Goal: Task Accomplishment & Management: Use online tool/utility

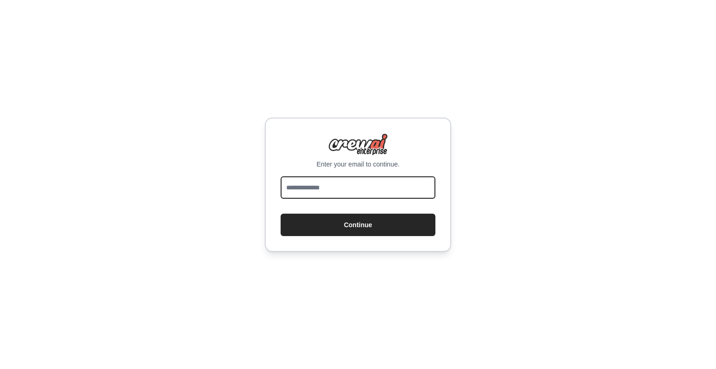
click at [394, 181] on input "email" at bounding box center [358, 187] width 155 height 22
type input "**********"
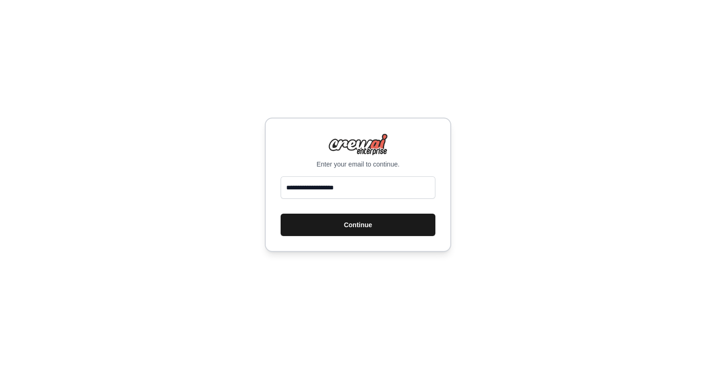
click at [382, 223] on button "Continue" at bounding box center [358, 225] width 155 height 22
click at [365, 224] on button "Continue" at bounding box center [358, 225] width 155 height 22
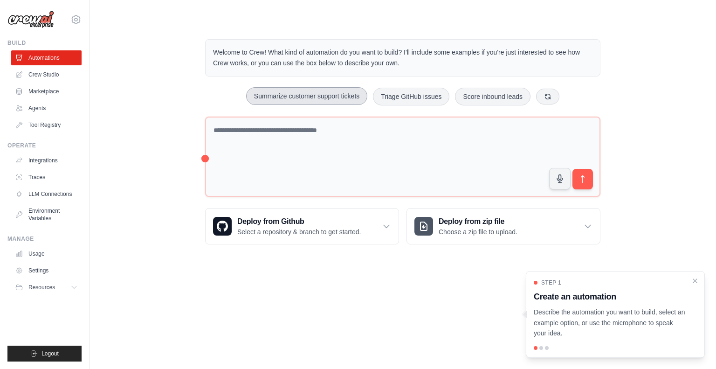
click at [306, 96] on button "Summarize customer support tickets" at bounding box center [306, 96] width 121 height 18
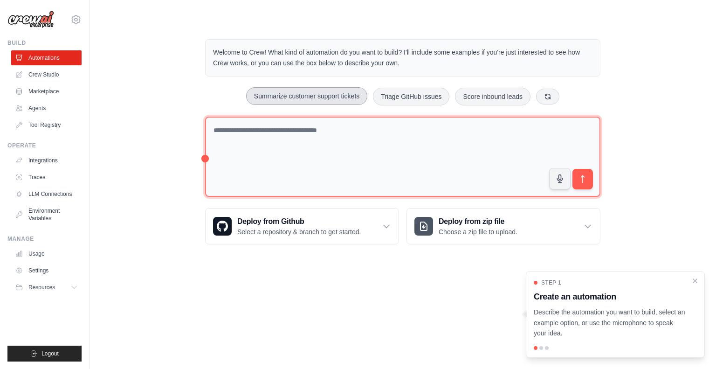
type textarea "**********"
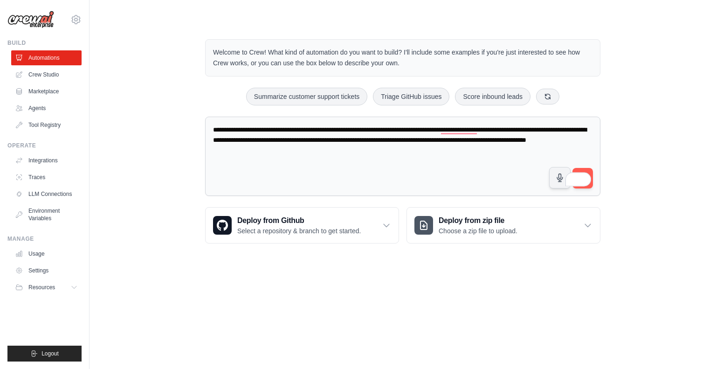
click at [587, 170] on button "submit" at bounding box center [583, 178] width 21 height 21
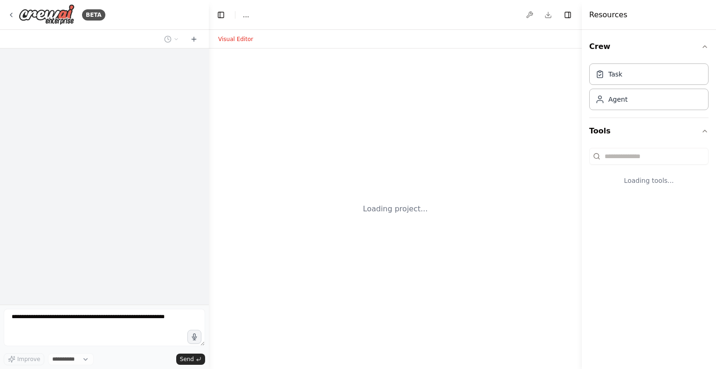
select select "****"
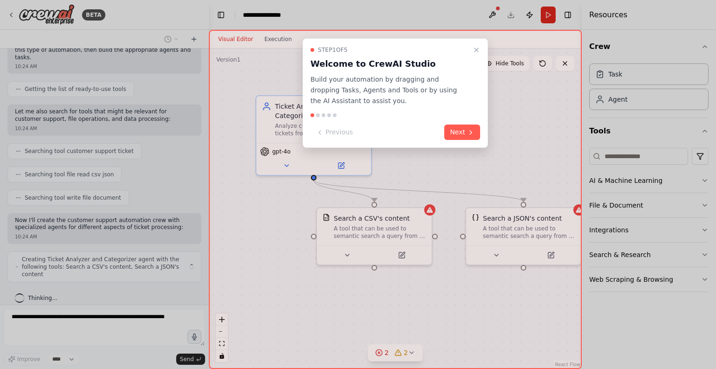
scroll to position [97, 0]
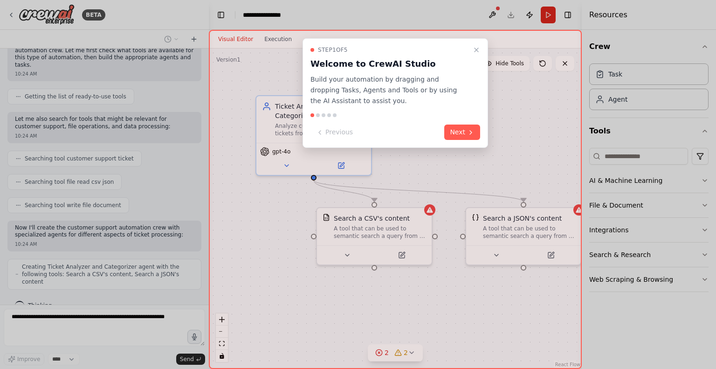
click at [465, 128] on button "Next" at bounding box center [462, 132] width 36 height 15
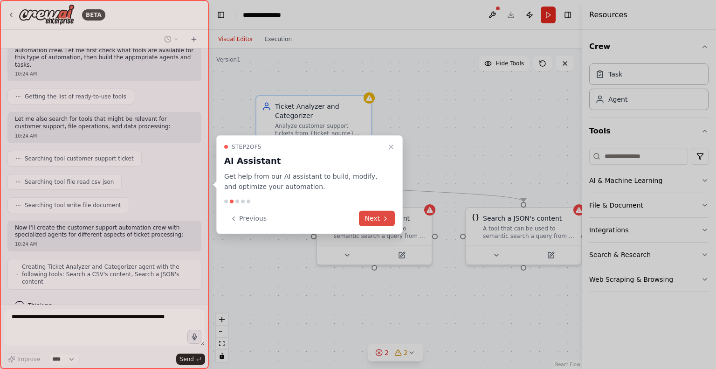
click at [382, 212] on button "Next" at bounding box center [377, 218] width 36 height 15
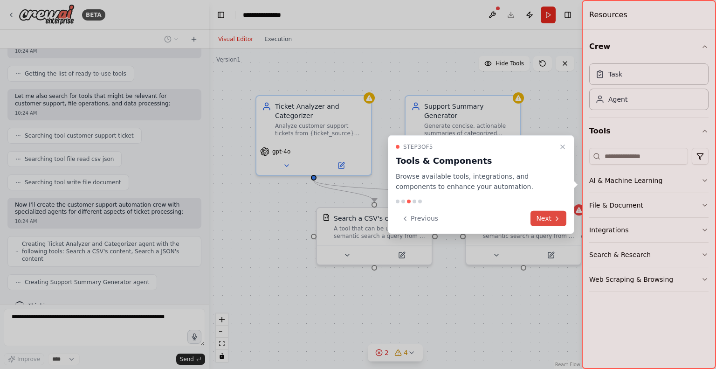
click at [557, 220] on icon at bounding box center [557, 218] width 2 height 4
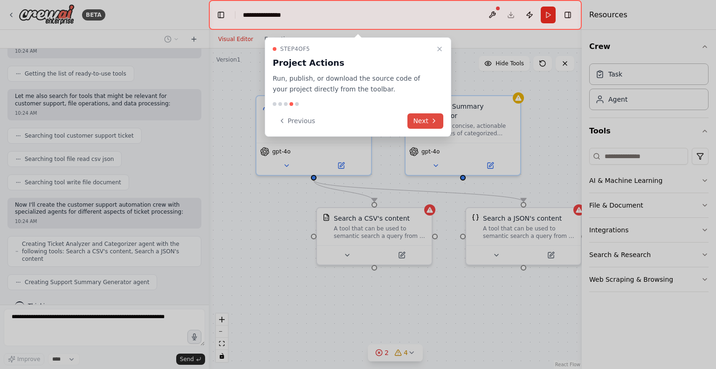
click at [426, 114] on button "Next" at bounding box center [426, 120] width 36 height 15
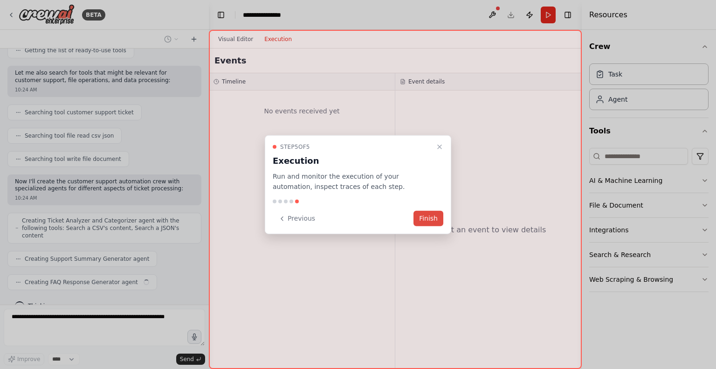
click at [430, 220] on button "Finish" at bounding box center [429, 218] width 30 height 15
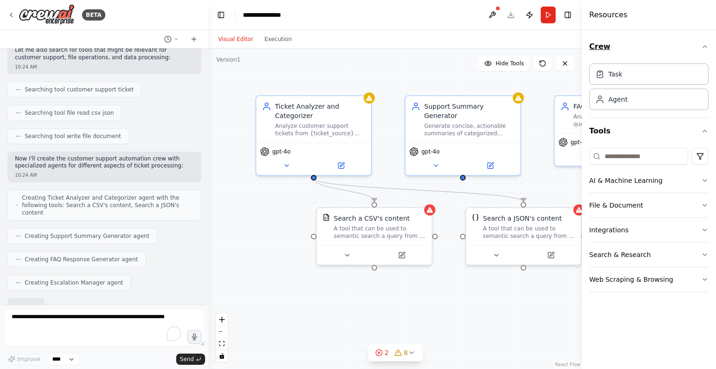
scroll to position [220, 0]
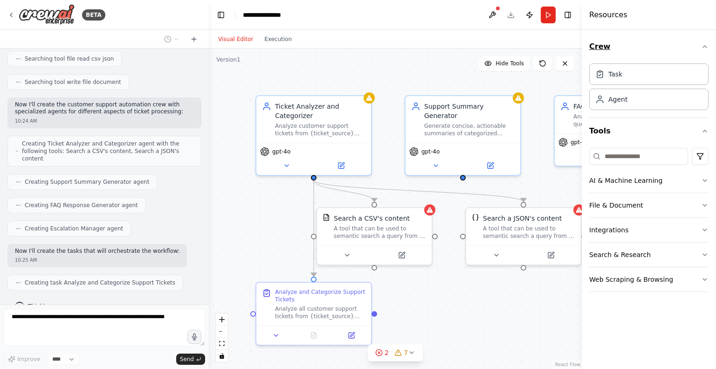
click at [705, 44] on icon "button" at bounding box center [704, 46] width 7 height 7
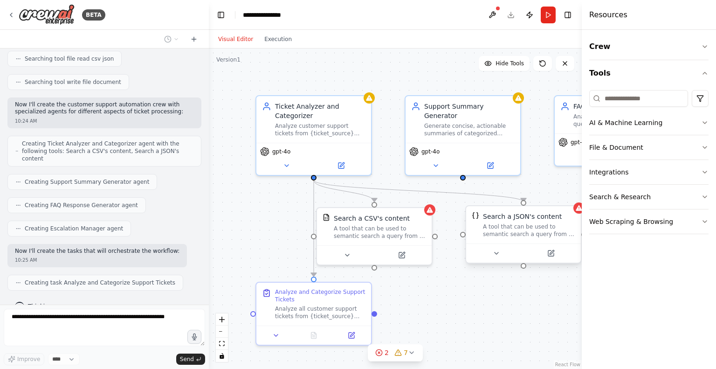
scroll to position [243, 0]
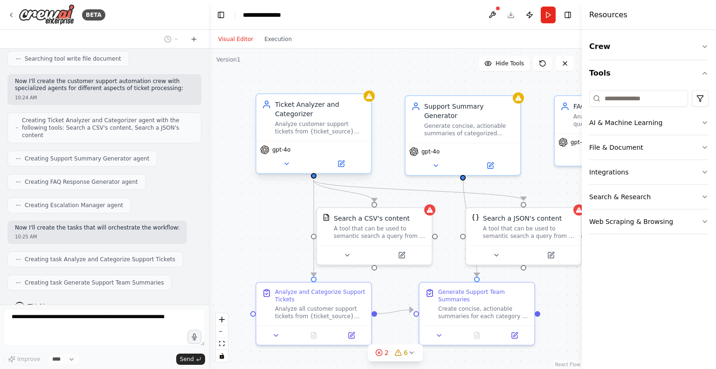
click at [292, 118] on div "Ticket Analyzer and Categorizer" at bounding box center [320, 109] width 90 height 19
click at [289, 167] on button at bounding box center [286, 163] width 53 height 11
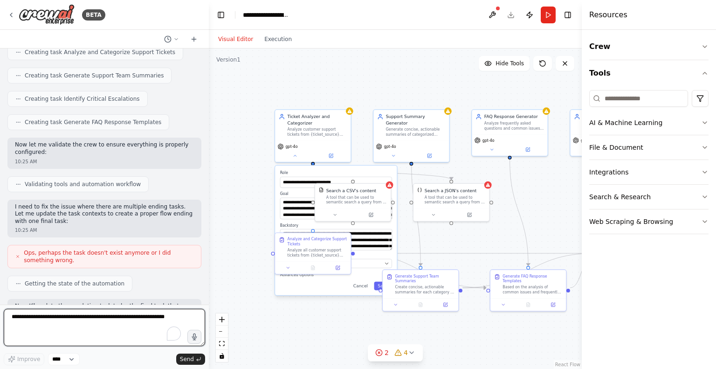
scroll to position [1062, 0]
